Goal: Navigation & Orientation: Go to known website

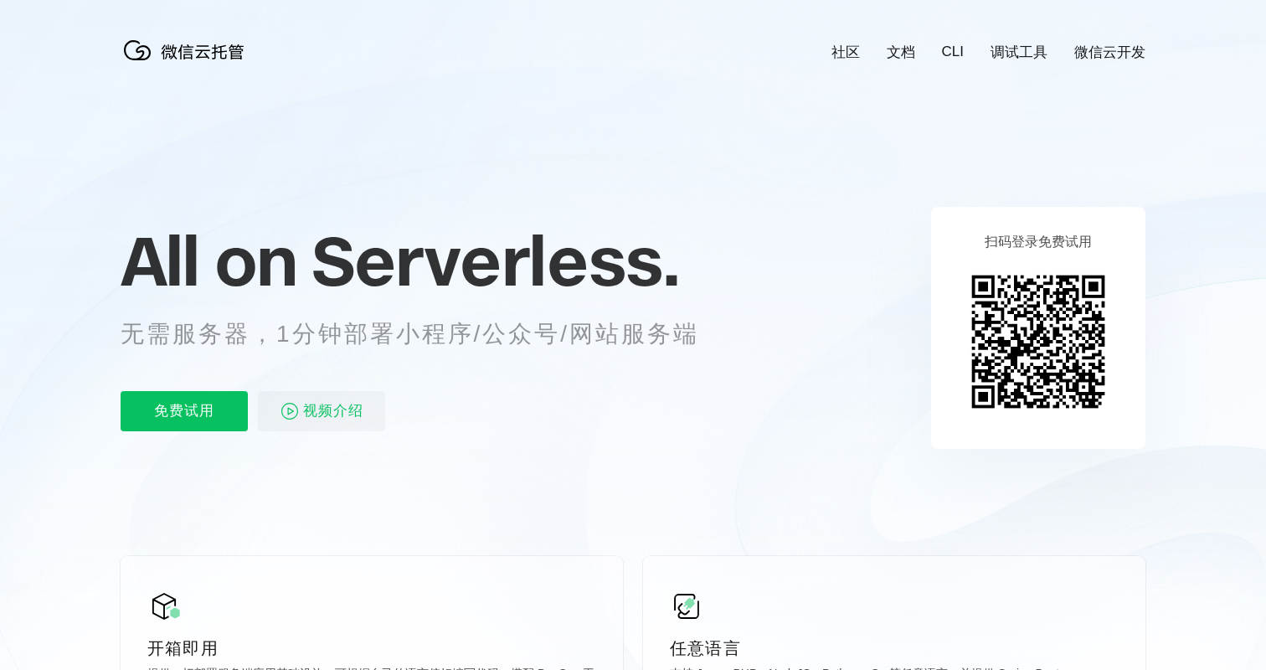
scroll to position [0, 2978]
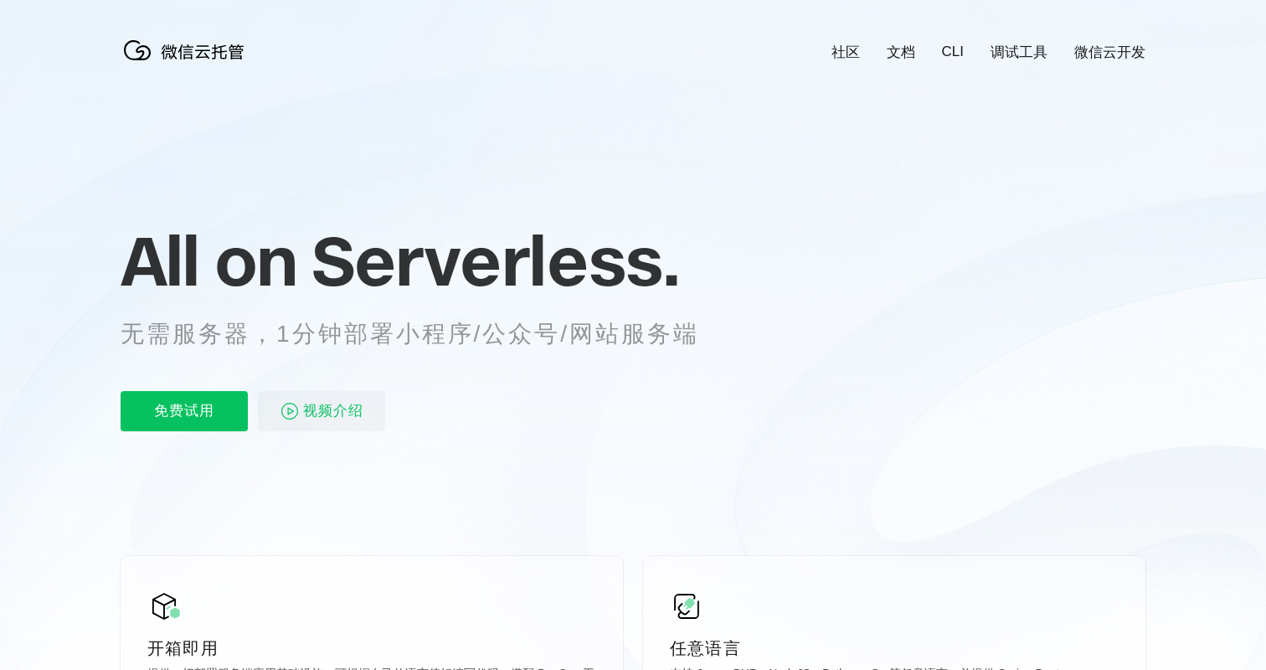
scroll to position [0, 2978]
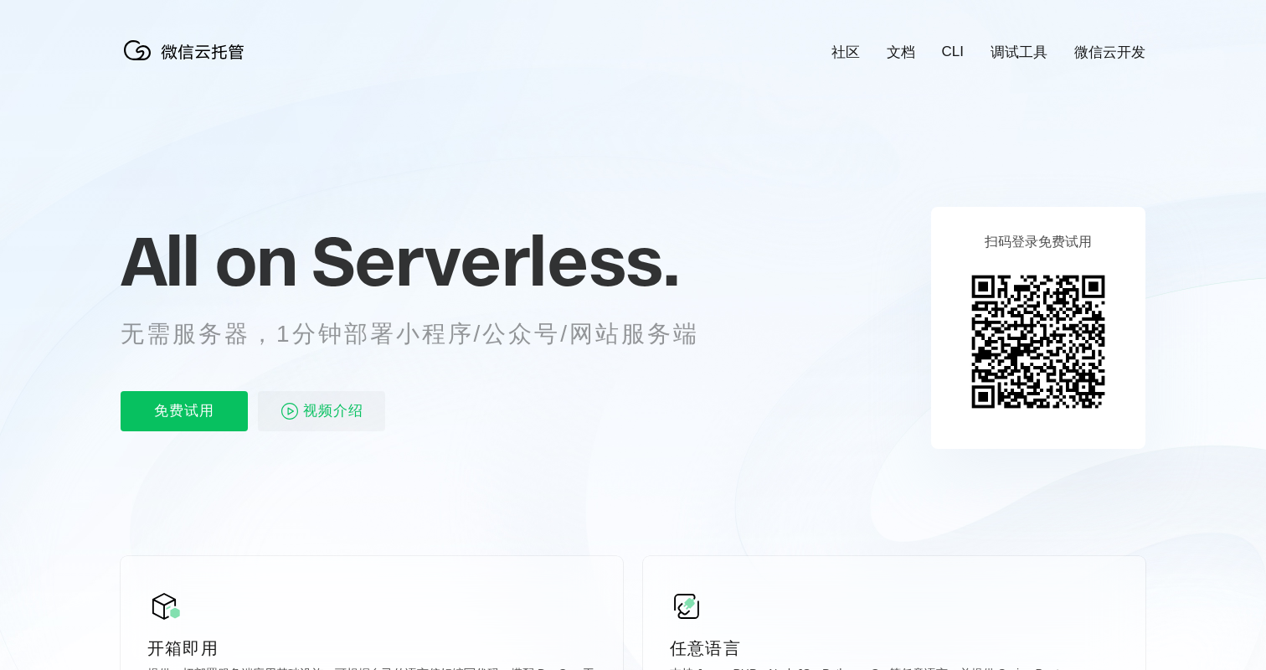
scroll to position [0, 2978]
click at [792, 183] on icon at bounding box center [633, 452] width 1608 height 905
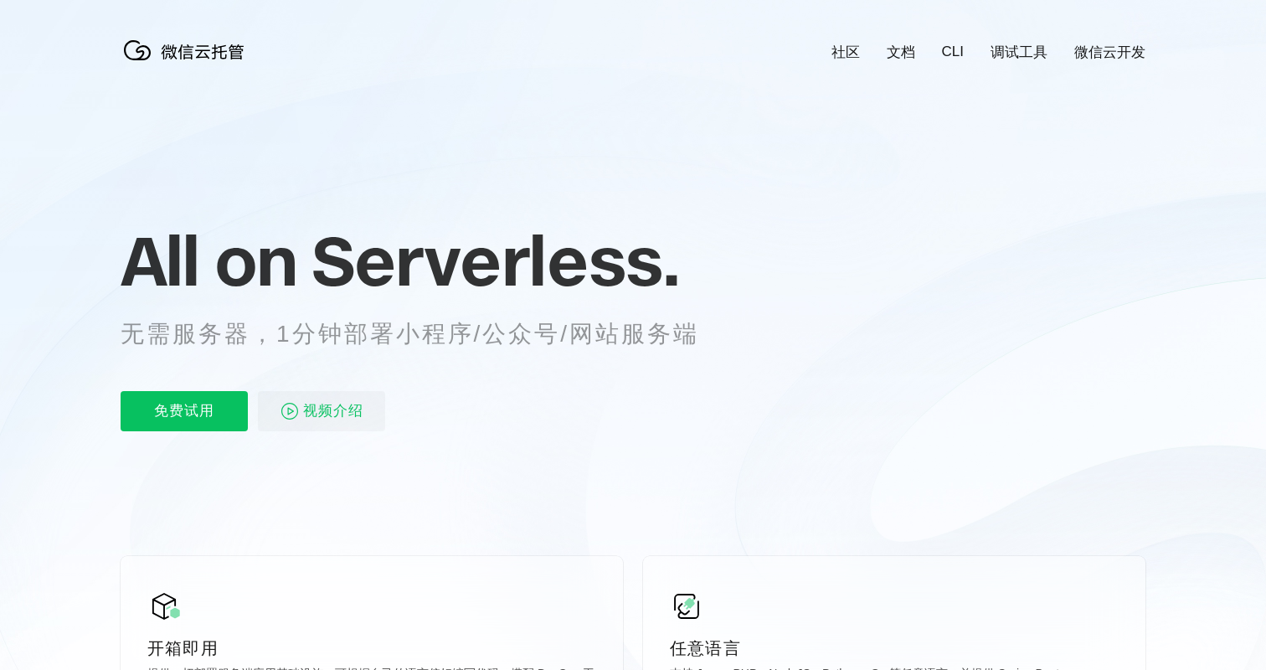
scroll to position [0, 2978]
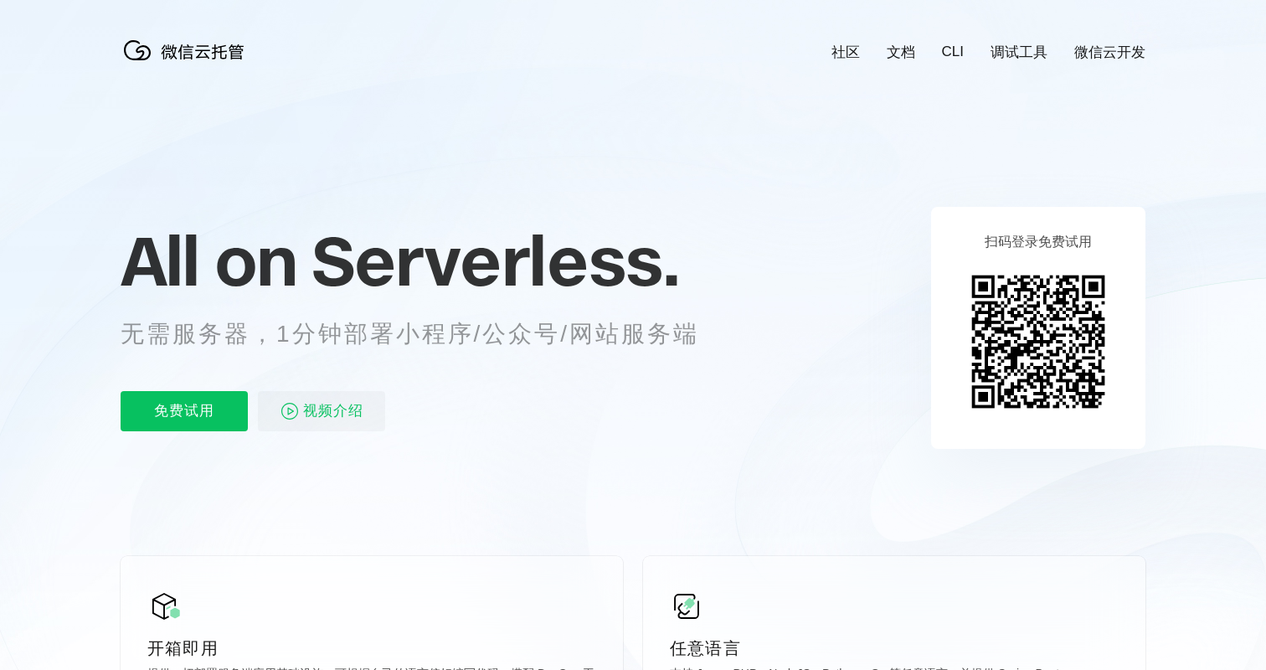
scroll to position [0, 2978]
click at [879, 289] on icon at bounding box center [633, 452] width 1608 height 905
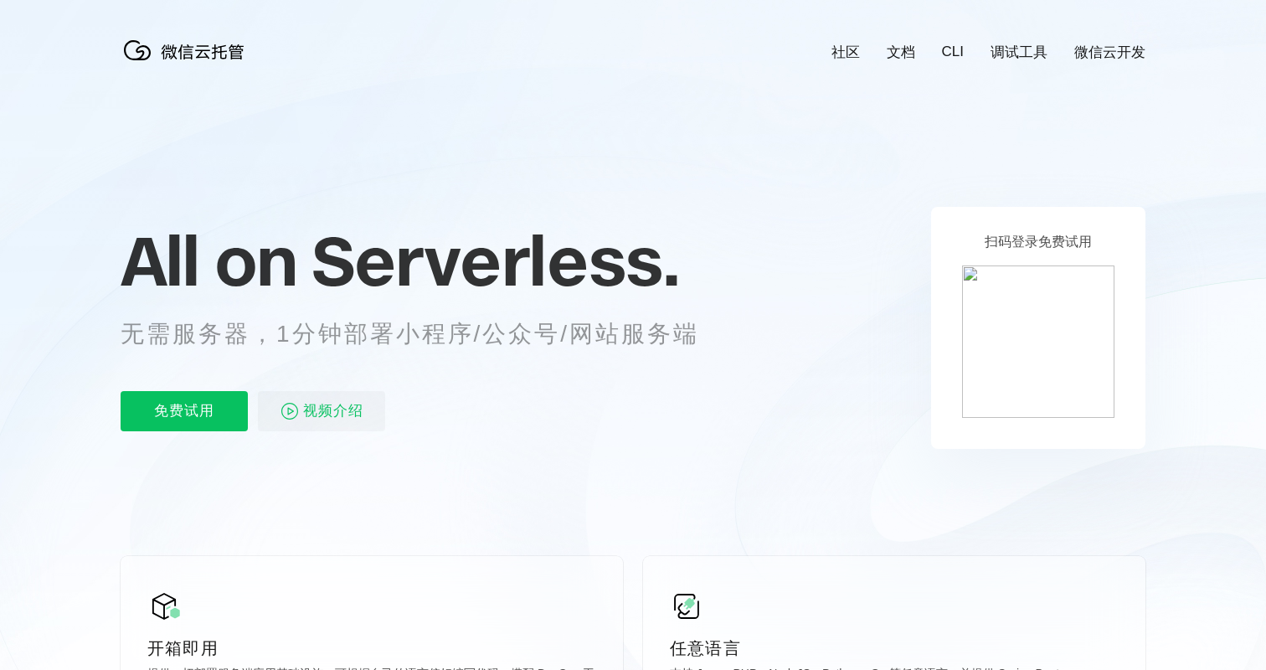
scroll to position [0, 2978]
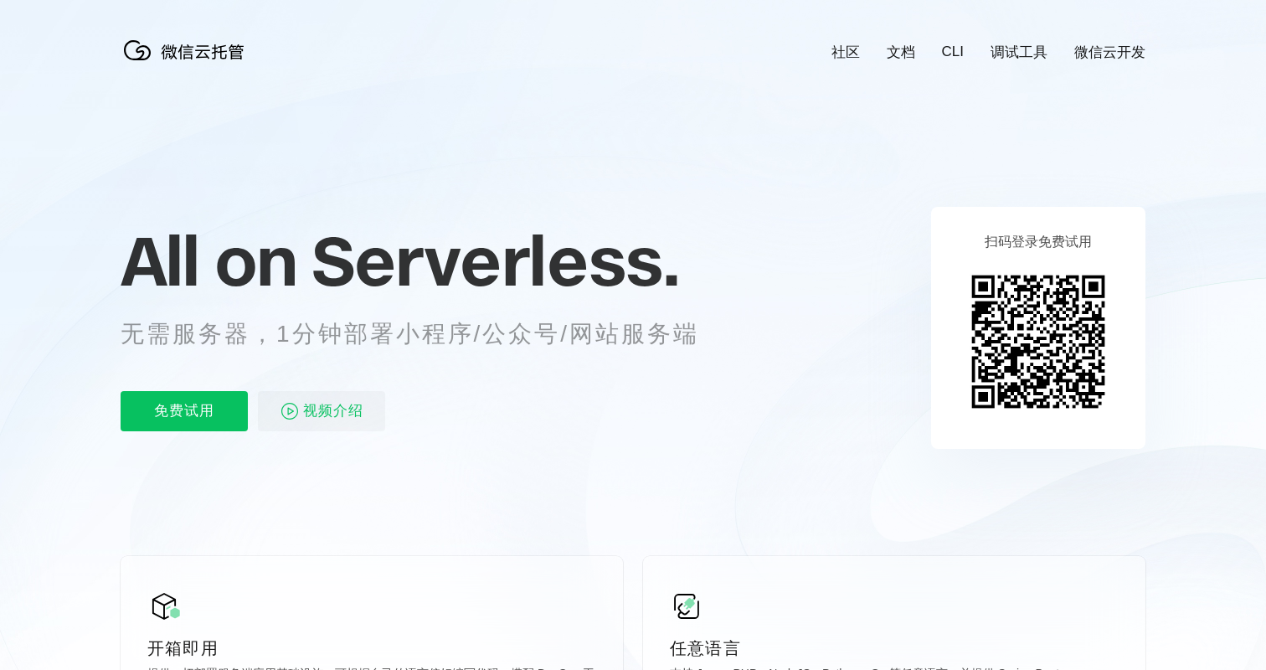
scroll to position [0, 2978]
